Goal: Information Seeking & Learning: Check status

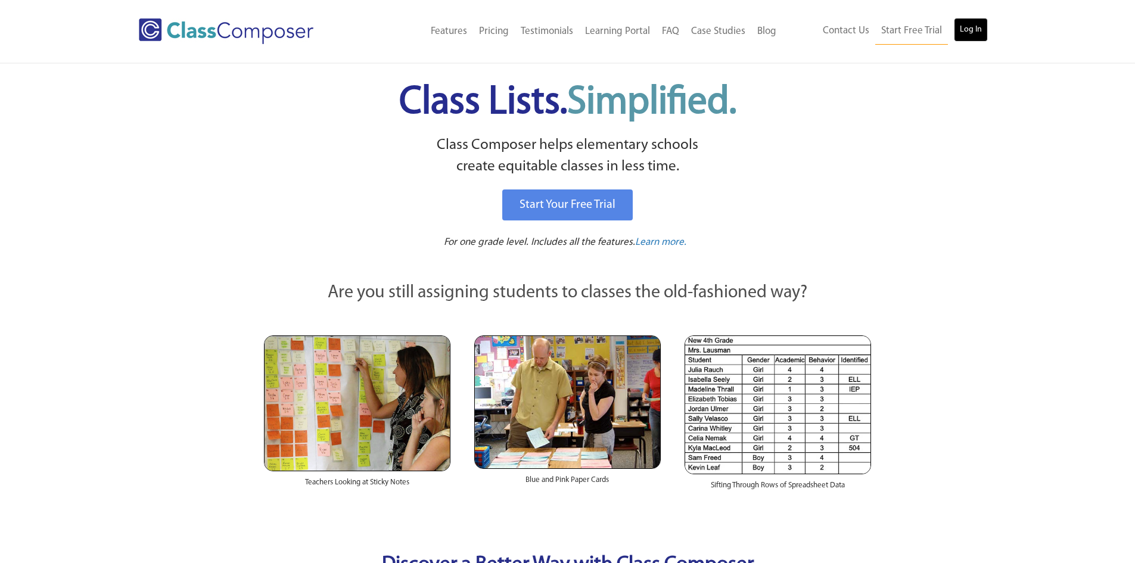
click at [955, 33] on link "Log In" at bounding box center [971, 30] width 34 height 24
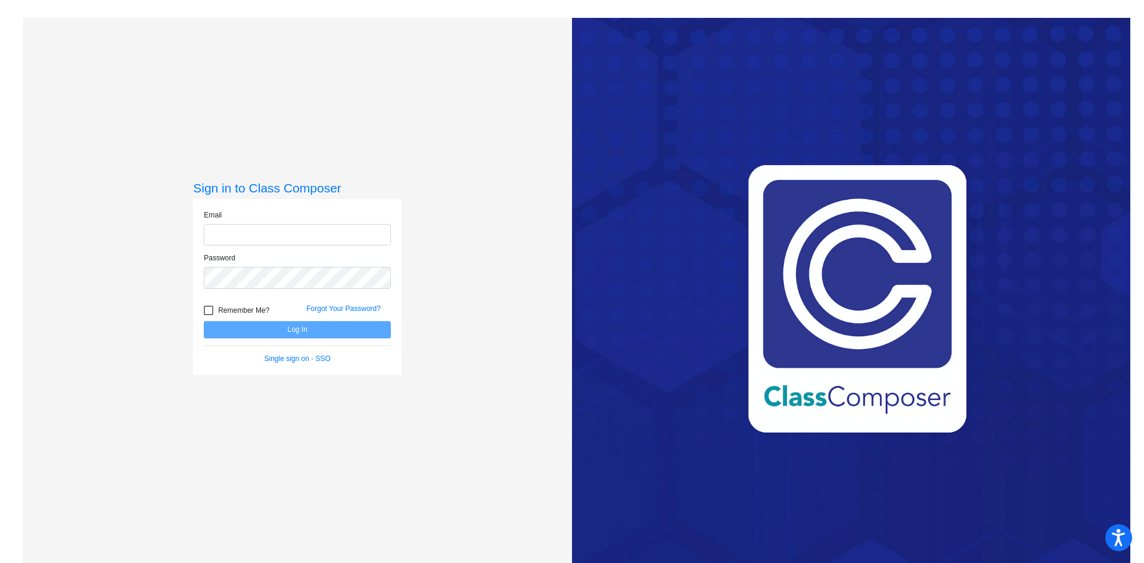
click at [247, 242] on input "email" at bounding box center [297, 235] width 187 height 22
type input "cseago@sintonisd.net"
click at [204, 321] on button "Log In" at bounding box center [297, 329] width 187 height 17
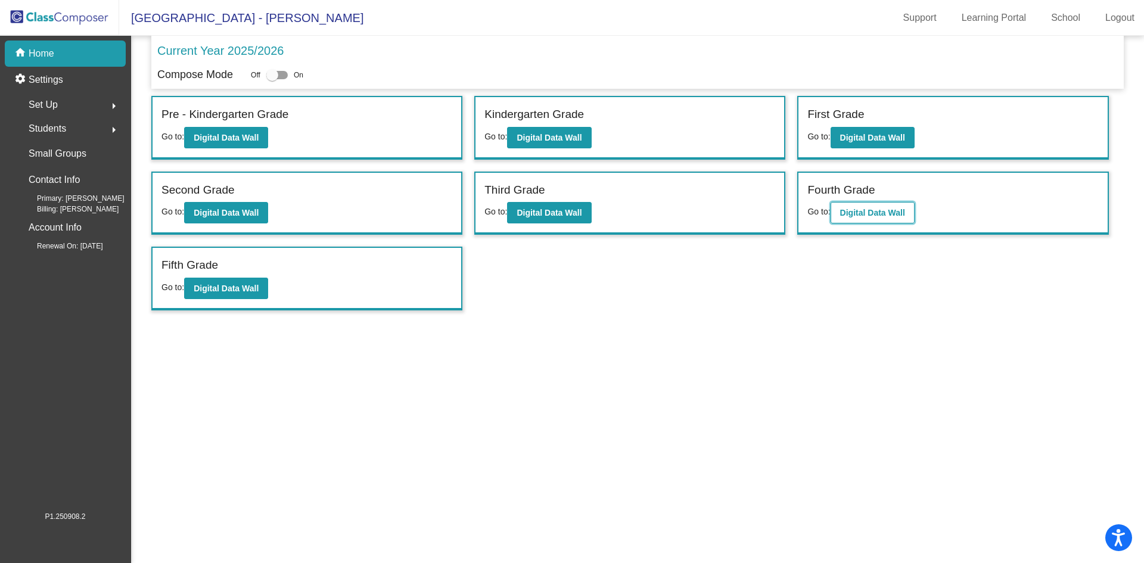
click at [905, 217] on b "Digital Data Wall" at bounding box center [872, 213] width 65 height 10
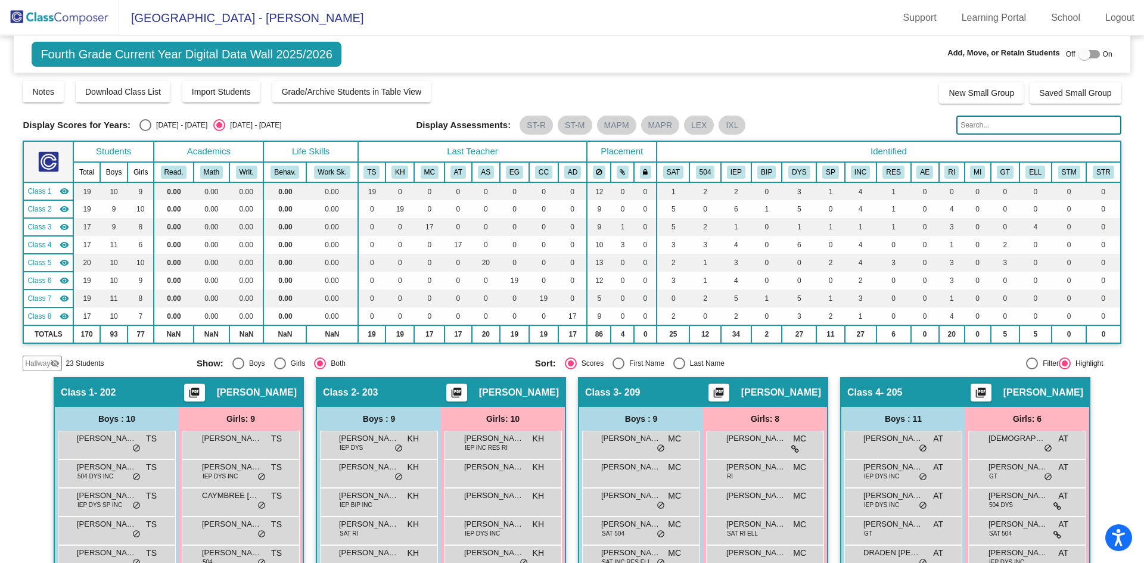
scroll to position [298, 0]
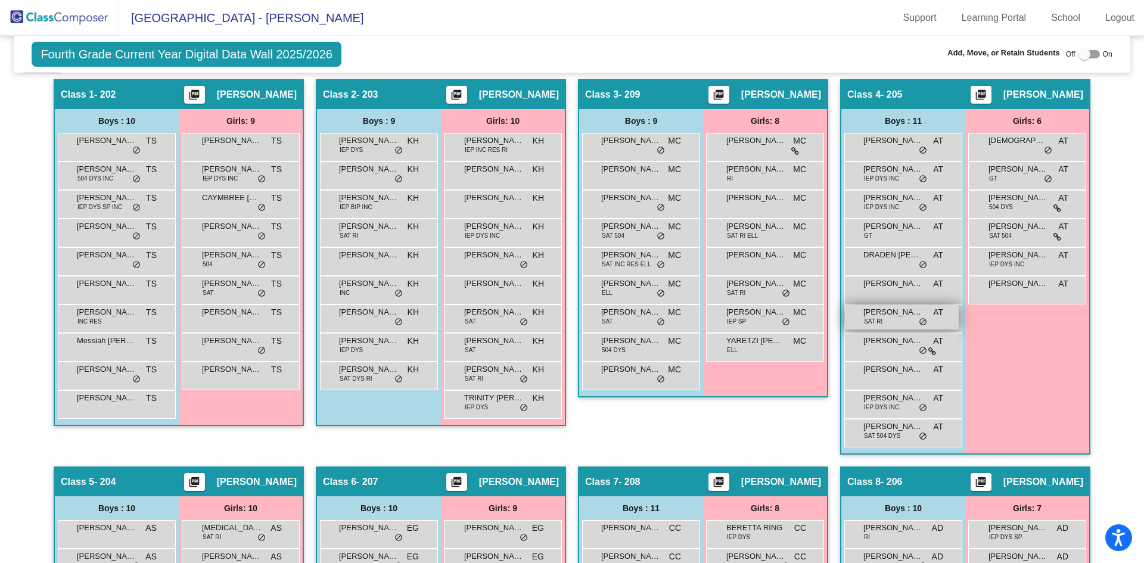
click at [921, 318] on span "do_not_disturb_alt" at bounding box center [923, 323] width 8 height 10
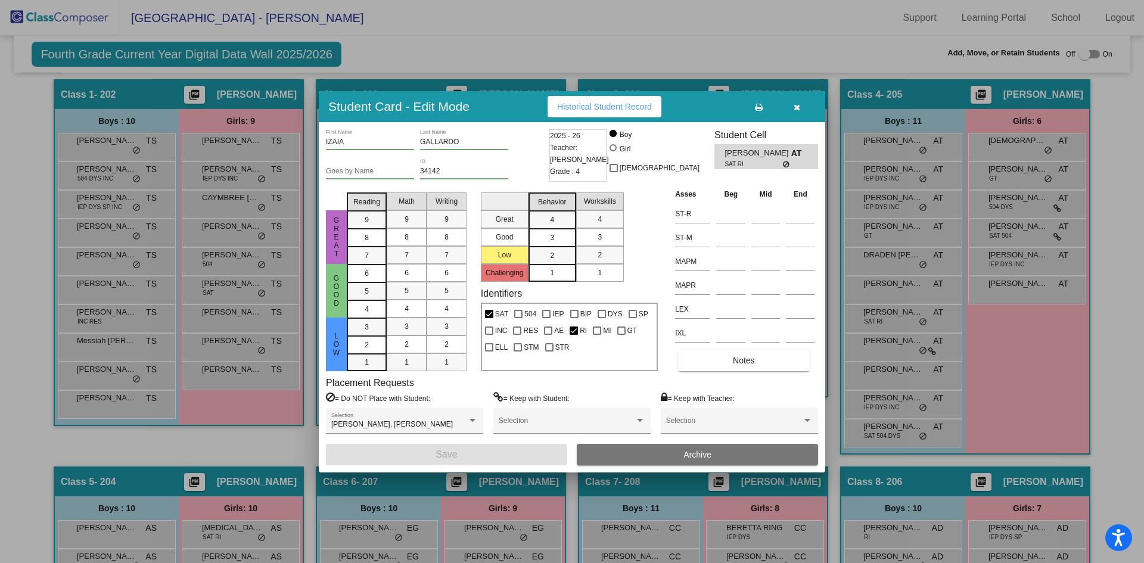
click at [604, 108] on span "Historical Student Record" at bounding box center [604, 107] width 95 height 10
click at [801, 110] on button "button" at bounding box center [797, 106] width 38 height 21
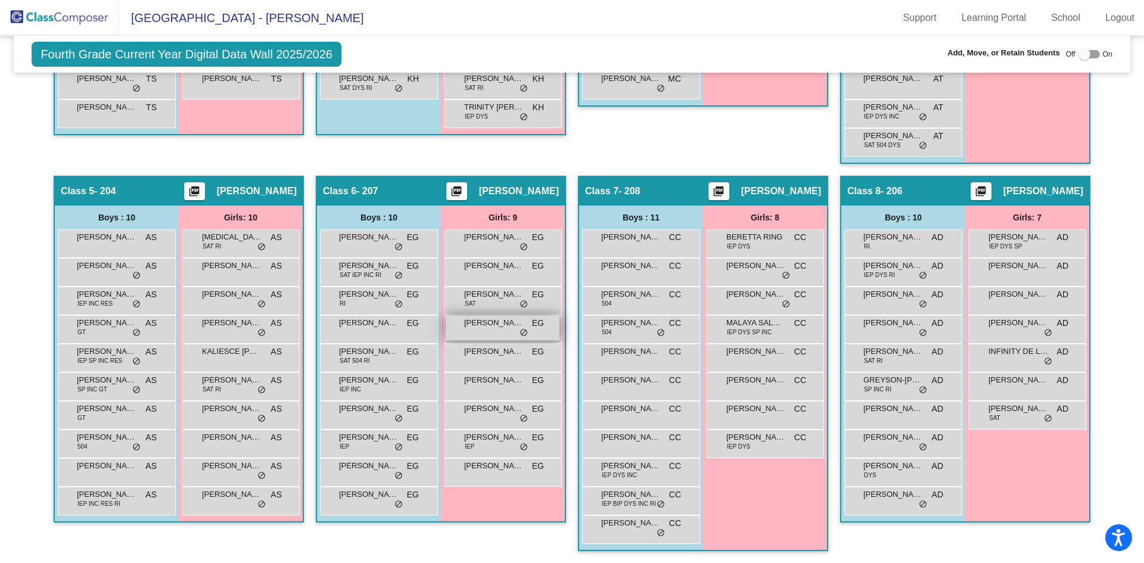
scroll to position [291, 0]
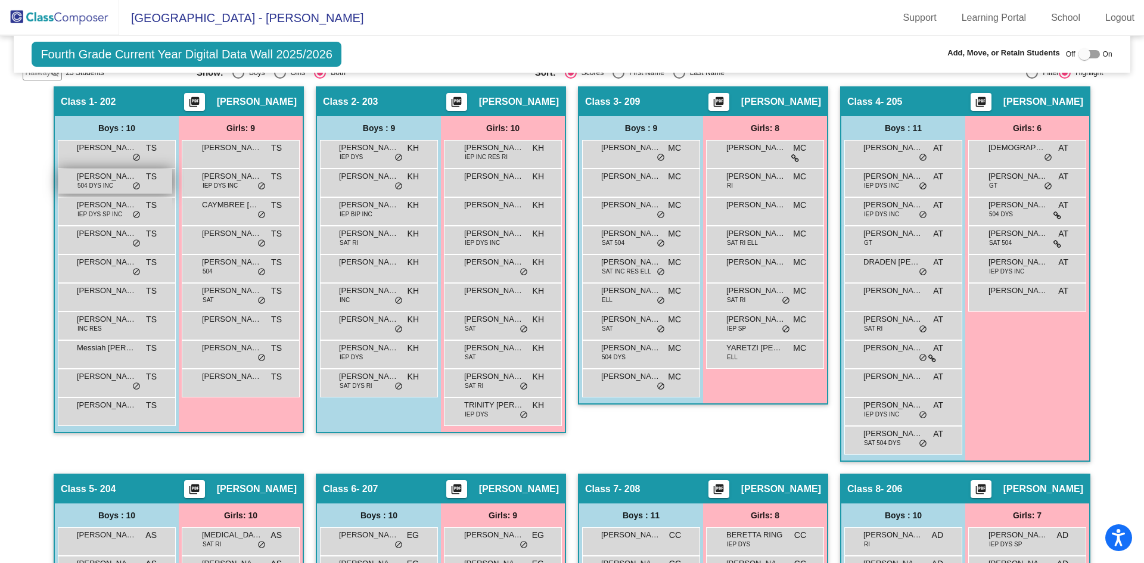
click at [86, 190] on span "504 DYS INC" at bounding box center [95, 185] width 36 height 9
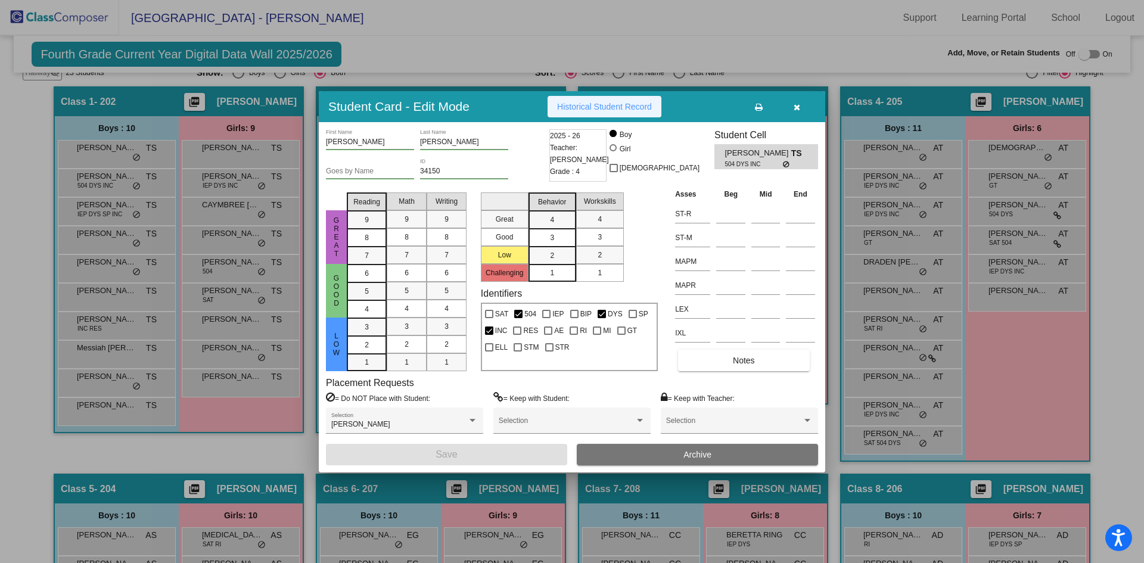
click at [587, 113] on button "Historical Student Record" at bounding box center [605, 106] width 114 height 21
click at [793, 107] on button "button" at bounding box center [797, 106] width 38 height 21
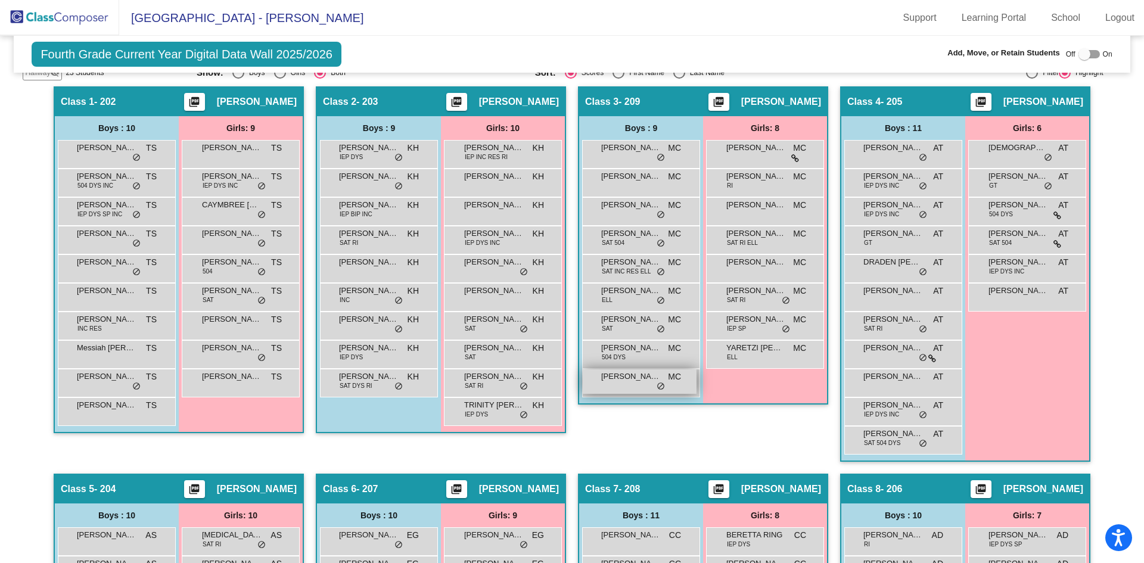
scroll to position [589, 0]
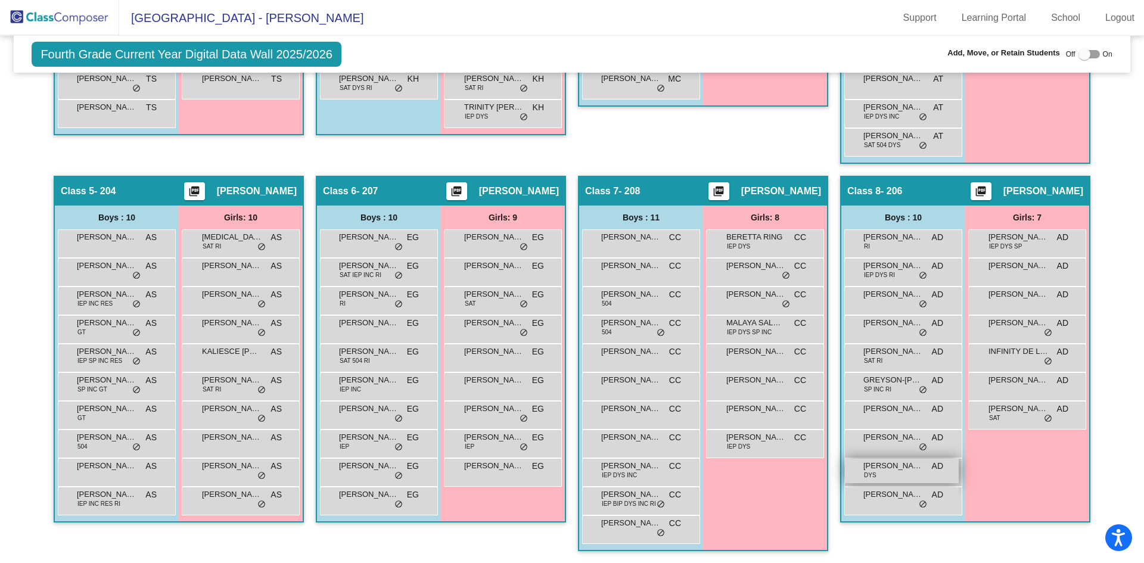
click at [890, 477] on div "LINCOLN CARBALLO DYS AD lock do_not_disturb_alt" at bounding box center [902, 471] width 114 height 24
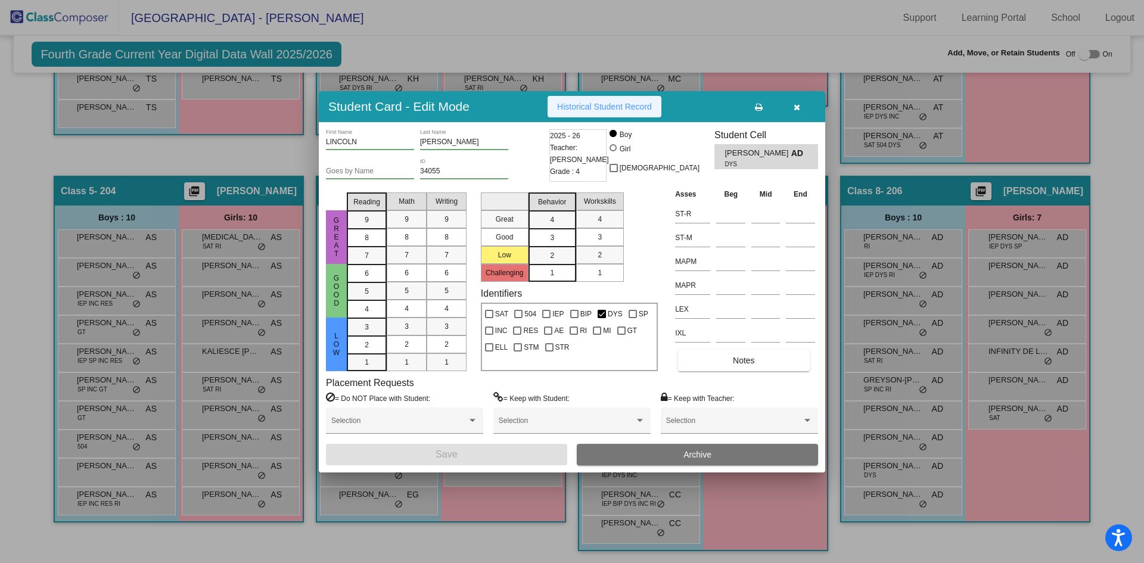
click at [580, 102] on span "Historical Student Record" at bounding box center [604, 107] width 95 height 10
click at [800, 111] on button "button" at bounding box center [797, 106] width 38 height 21
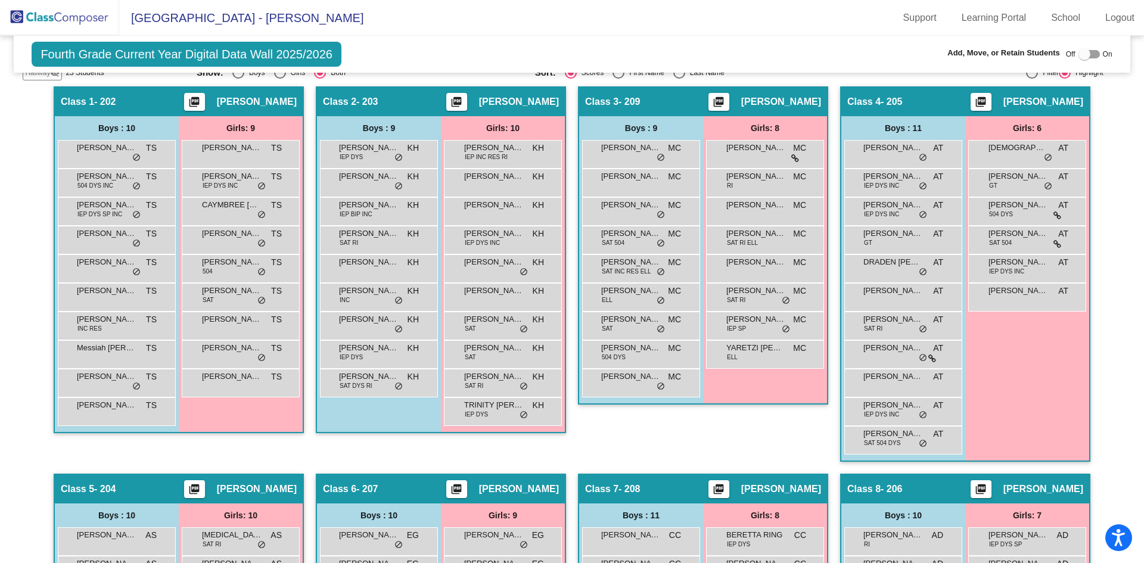
scroll to position [231, 0]
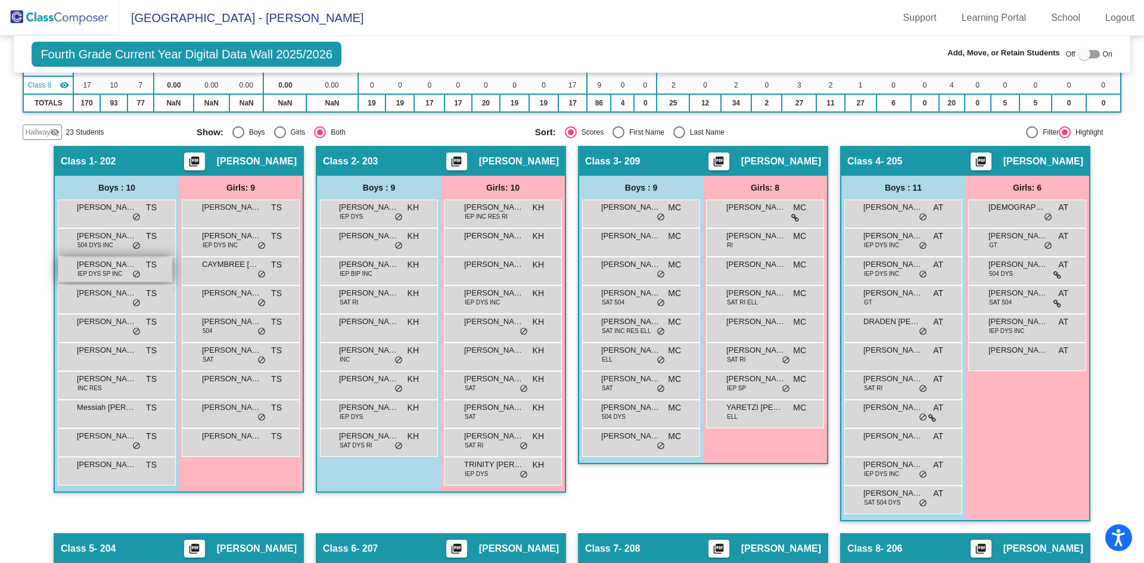
click at [105, 262] on span "CAMERON RENDON" at bounding box center [107, 265] width 60 height 12
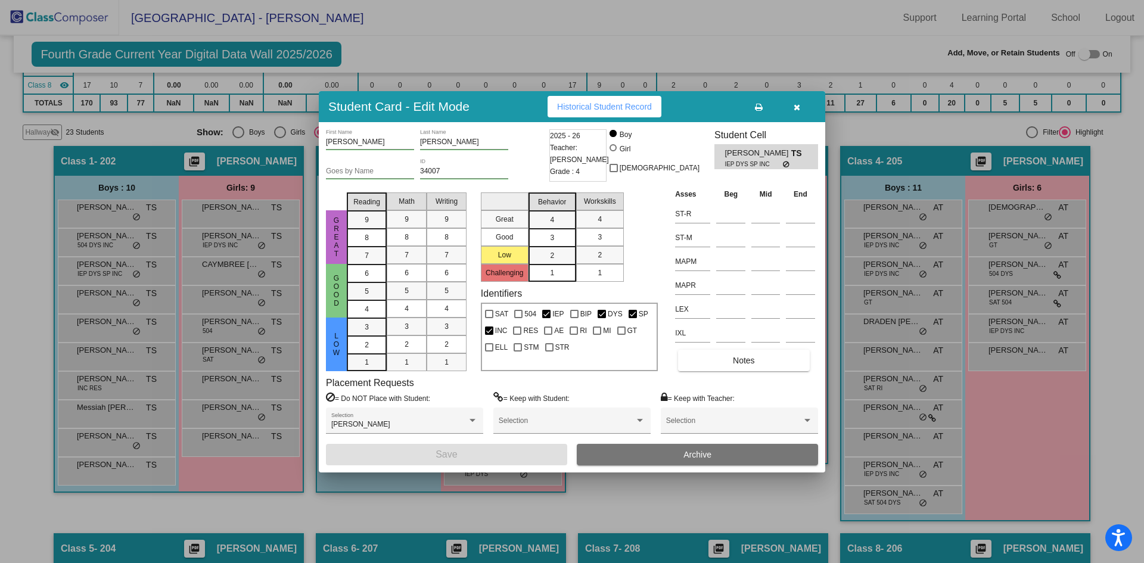
click at [603, 108] on span "Historical Student Record" at bounding box center [604, 107] width 95 height 10
click at [799, 110] on icon "button" at bounding box center [797, 107] width 7 height 8
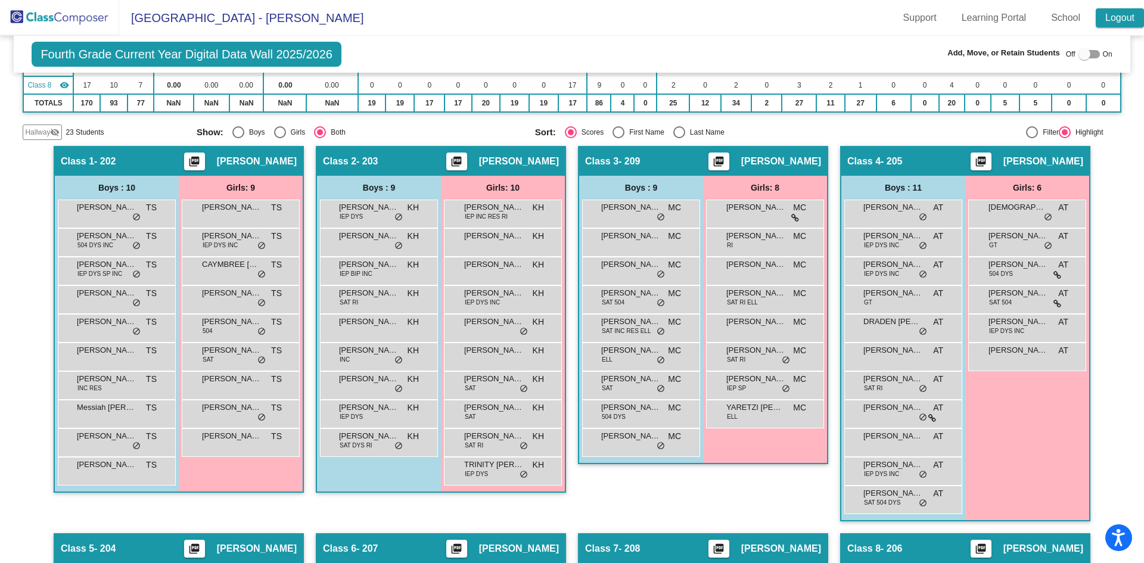
click at [1116, 21] on link "Logout" at bounding box center [1120, 17] width 48 height 19
